Goal: Check status

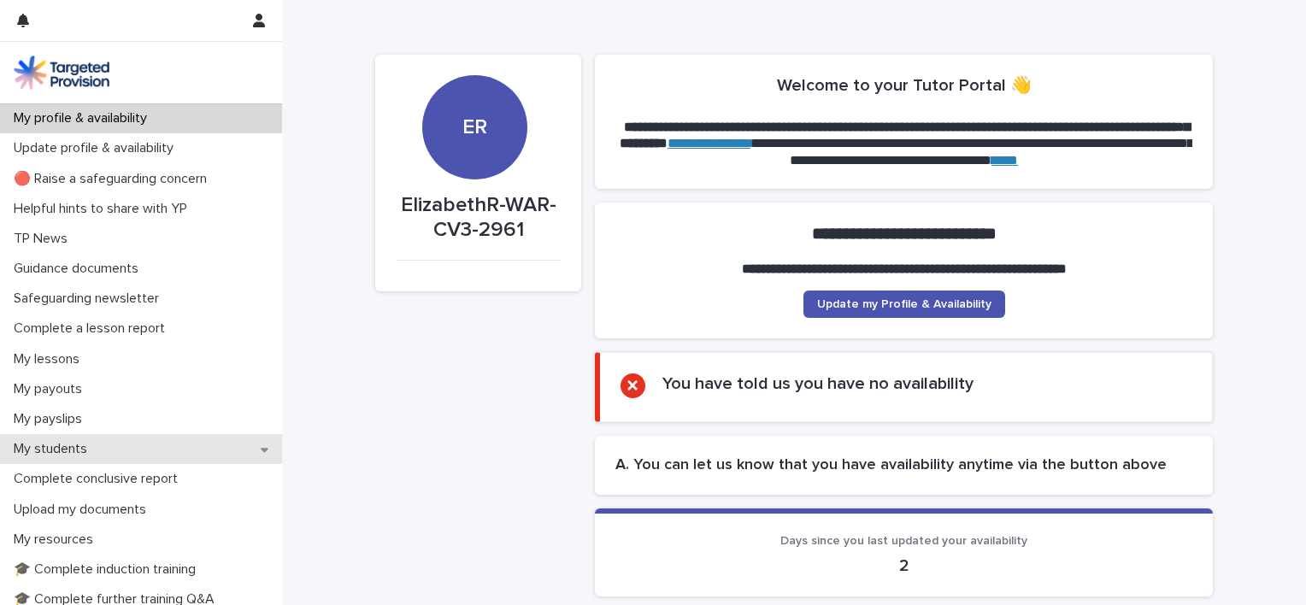
click at [71, 454] on p "My students" at bounding box center [54, 449] width 94 height 16
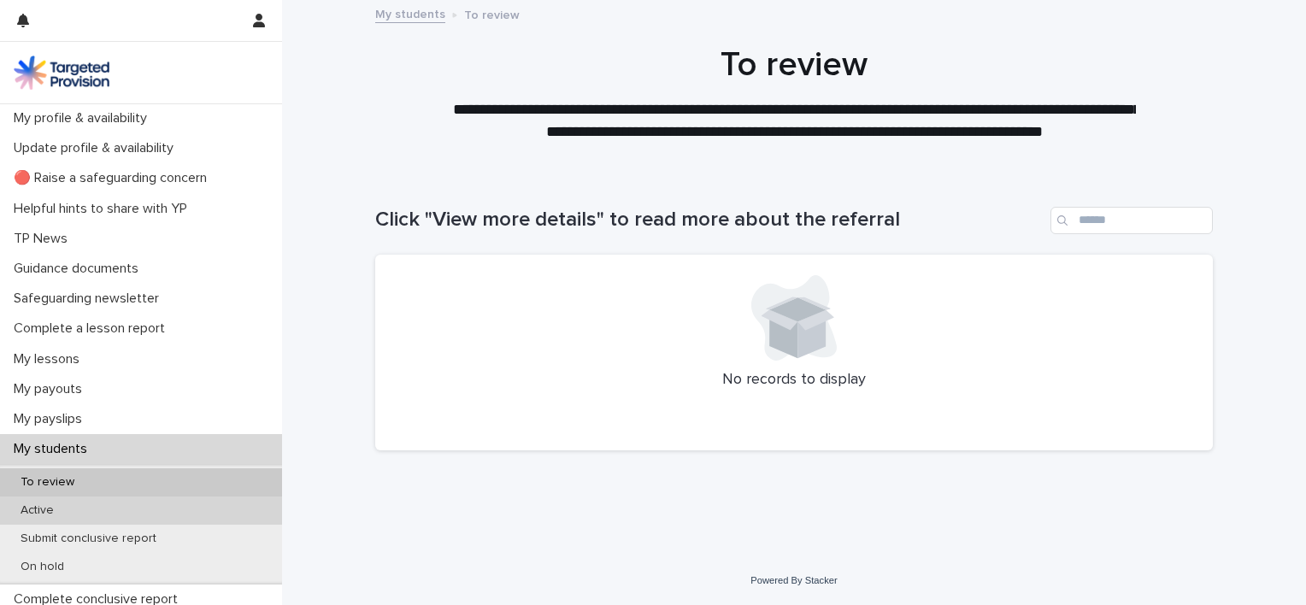
click at [67, 510] on div "Active" at bounding box center [141, 511] width 282 height 28
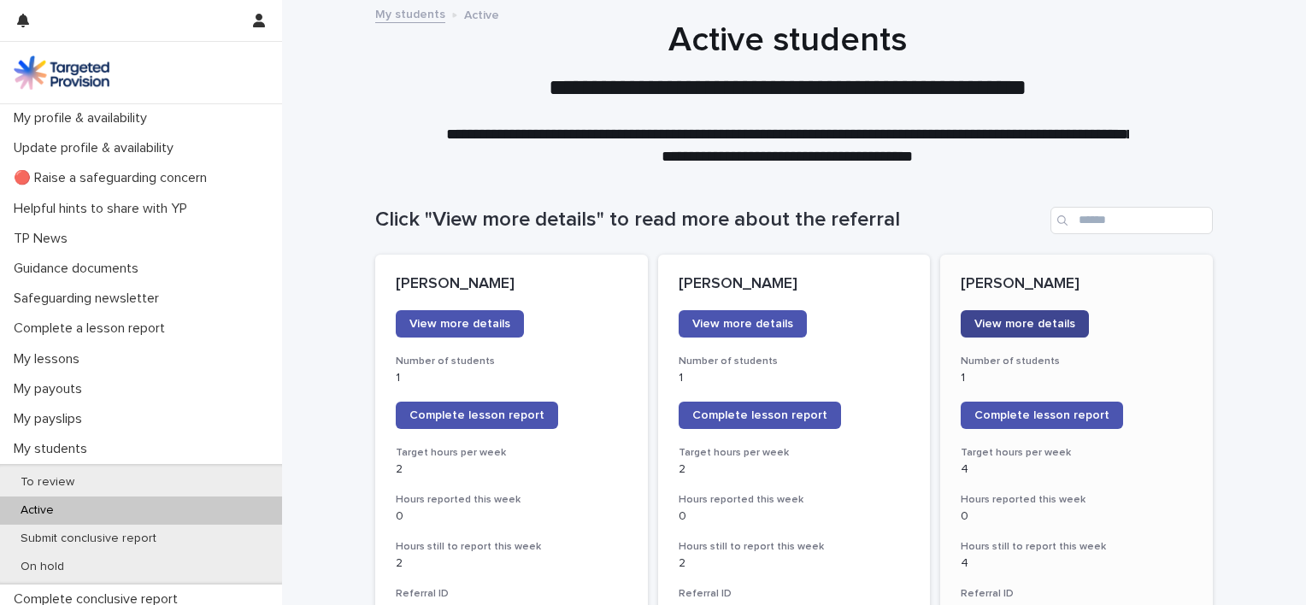
click at [1048, 322] on span "View more details" at bounding box center [1025, 324] width 101 height 12
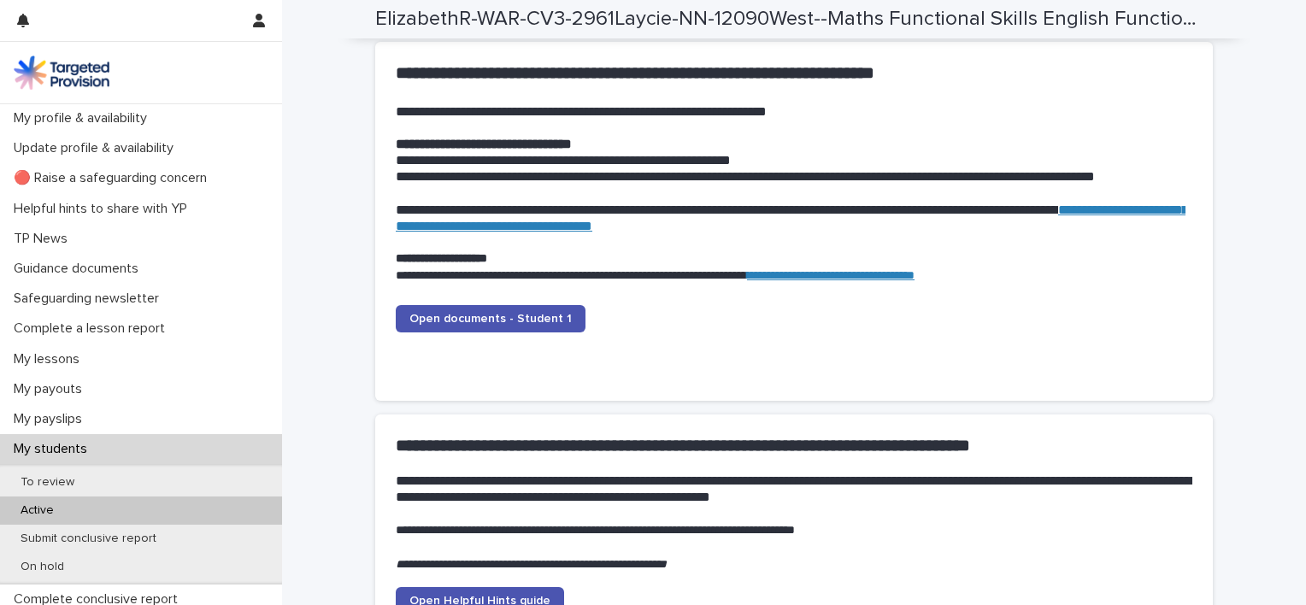
scroll to position [1689, 0]
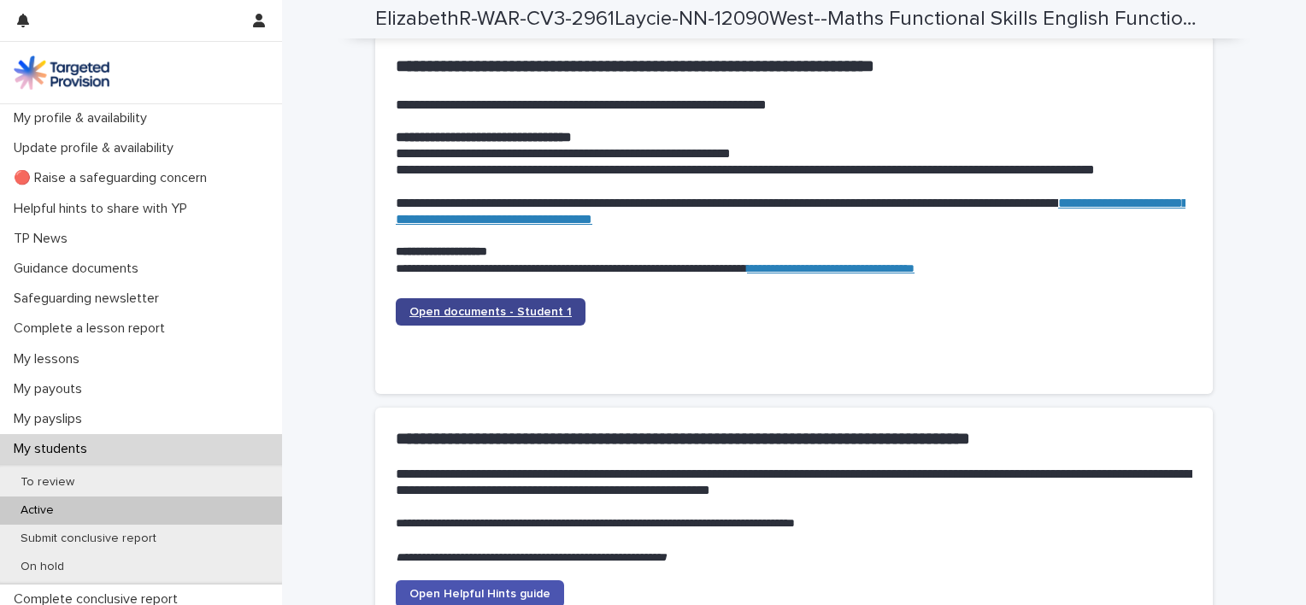
click at [547, 312] on span "Open documents - Student 1" at bounding box center [491, 312] width 162 height 12
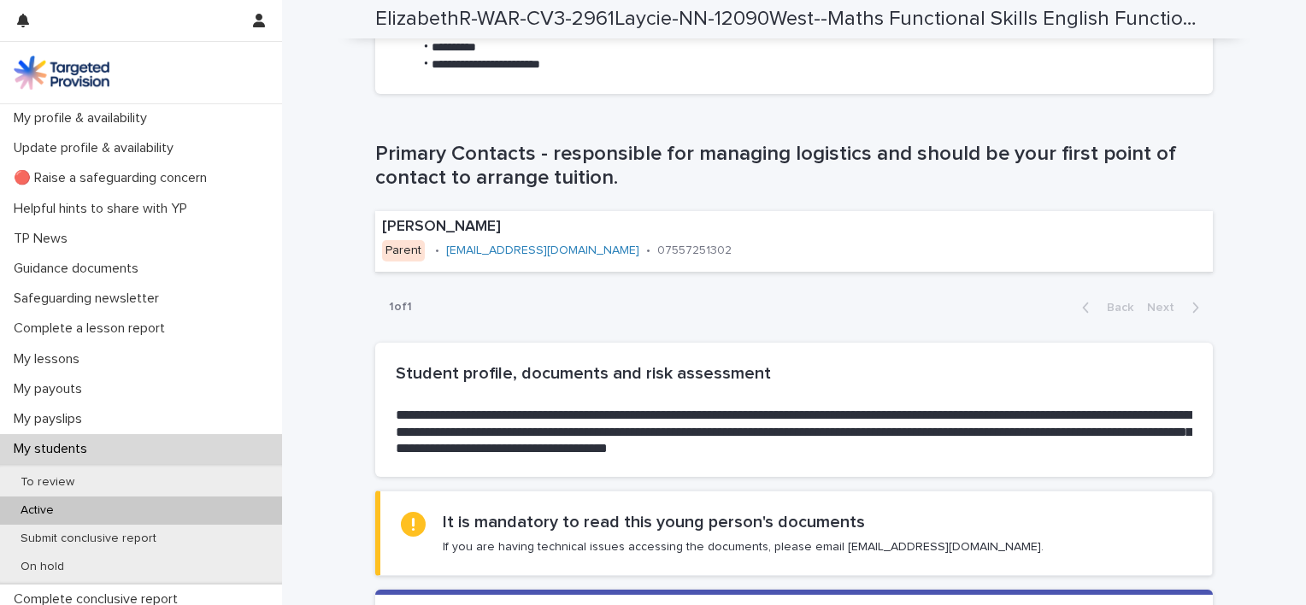
scroll to position [0, 0]
